Goal: Task Accomplishment & Management: Complete application form

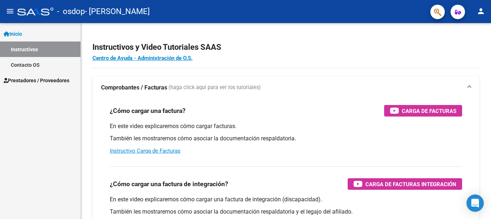
click at [46, 80] on span "Prestadores / Proveedores" at bounding box center [37, 80] width 66 height 8
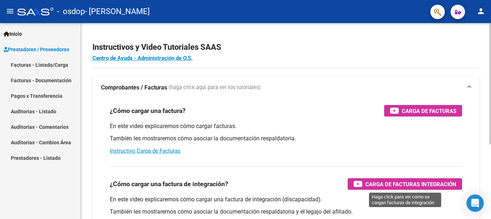
click at [402, 185] on span "Carga de Facturas Integración" at bounding box center [410, 184] width 91 height 9
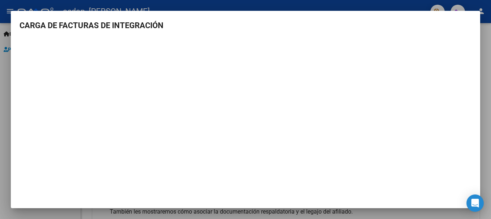
click at [490, 39] on div at bounding box center [245, 109] width 491 height 219
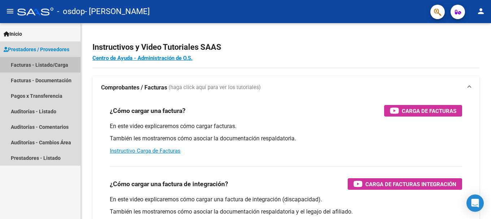
click at [40, 61] on link "Facturas - Listado/Carga" at bounding box center [40, 65] width 80 height 16
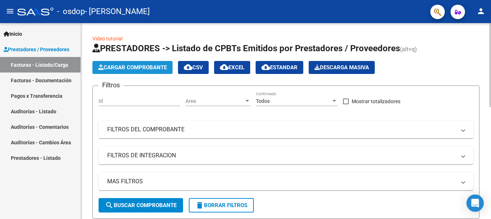
click at [127, 67] on span "Cargar Comprobante" at bounding box center [132, 67] width 69 height 6
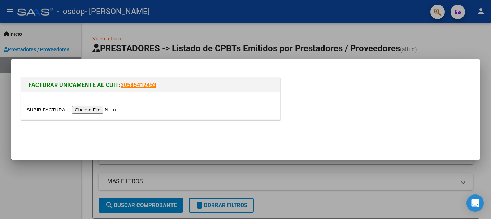
click at [106, 109] on input "file" at bounding box center [72, 110] width 91 height 8
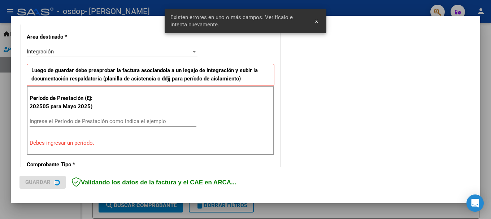
scroll to position [167, 0]
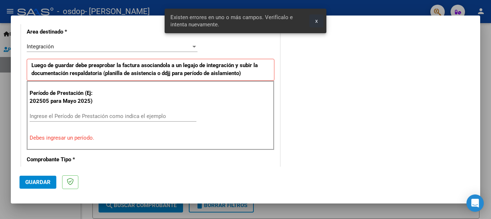
click at [316, 22] on span "x" at bounding box center [316, 21] width 3 height 6
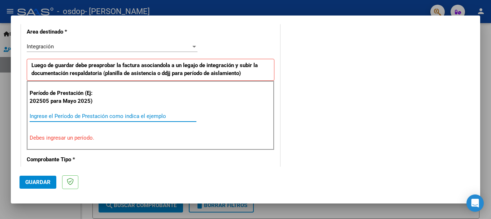
click at [114, 116] on input "Ingrese el Período de Prestación como indica el ejemplo" at bounding box center [113, 116] width 167 height 6
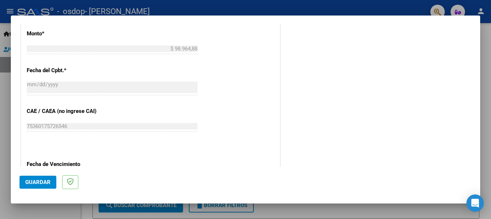
scroll to position [419, 0]
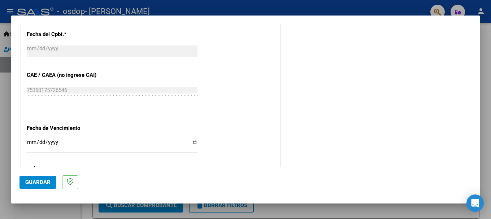
type input "202508"
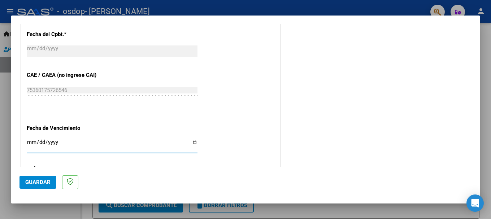
click at [193, 141] on input "Ingresar la fecha" at bounding box center [112, 145] width 171 height 12
type input "2025-09-16"
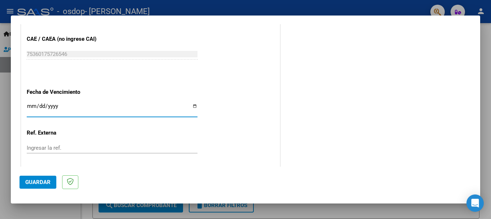
scroll to position [493, 0]
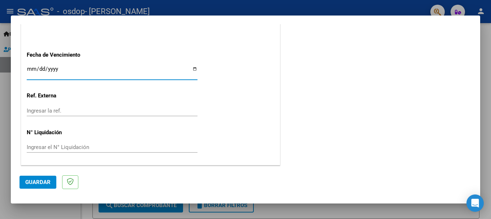
click at [48, 178] on button "Guardar" at bounding box center [37, 182] width 37 height 13
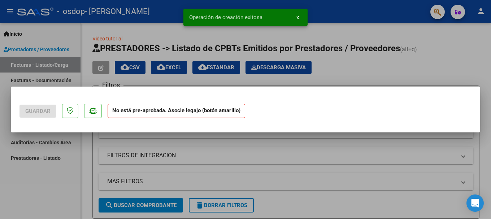
scroll to position [0, 0]
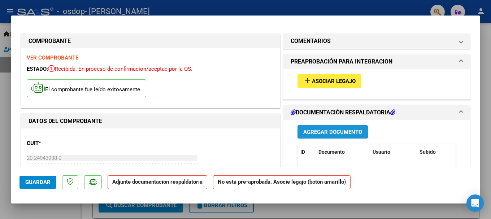
click at [313, 132] on span "Agregar Documento" at bounding box center [332, 132] width 59 height 6
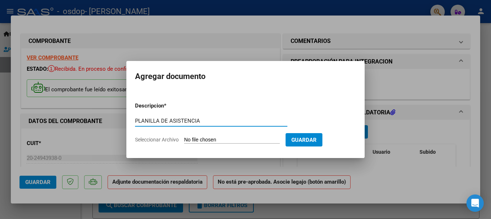
type input "PLANILLA DE ASISTENCIA"
click at [271, 139] on input "Seleccionar Archivo" at bounding box center [232, 140] width 96 height 7
type input "C:\fakepath\img791.pdf"
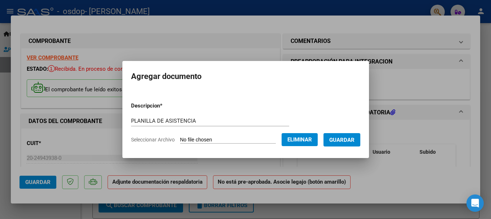
click at [354, 142] on span "Guardar" at bounding box center [341, 140] width 25 height 6
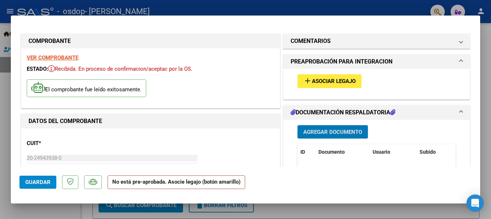
click at [34, 182] on span "Guardar" at bounding box center [37, 182] width 25 height 6
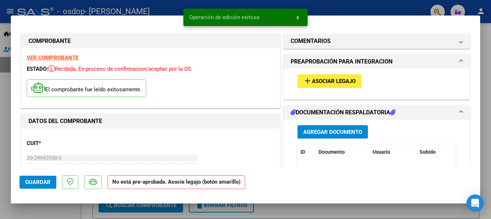
click at [367, 3] on div at bounding box center [245, 109] width 491 height 219
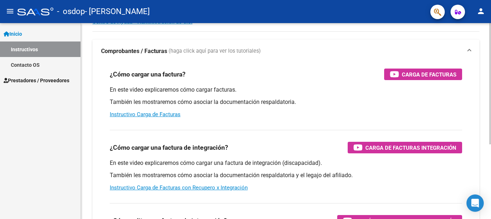
scroll to position [36, 0]
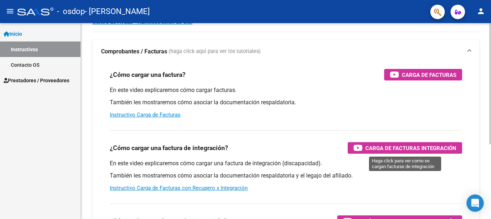
click at [389, 151] on span "Carga de Facturas Integración" at bounding box center [410, 148] width 91 height 9
